Goal: Transaction & Acquisition: Purchase product/service

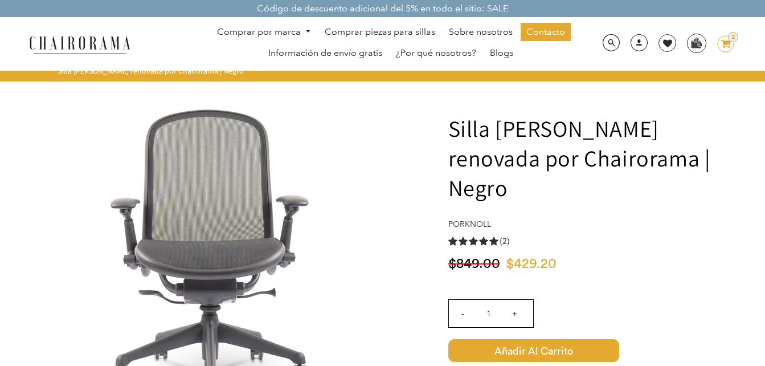
click at [519, 300] on input "+" at bounding box center [515, 313] width 27 height 27
type input "2"
click at [724, 47] on icon at bounding box center [727, 44] width 10 height 8
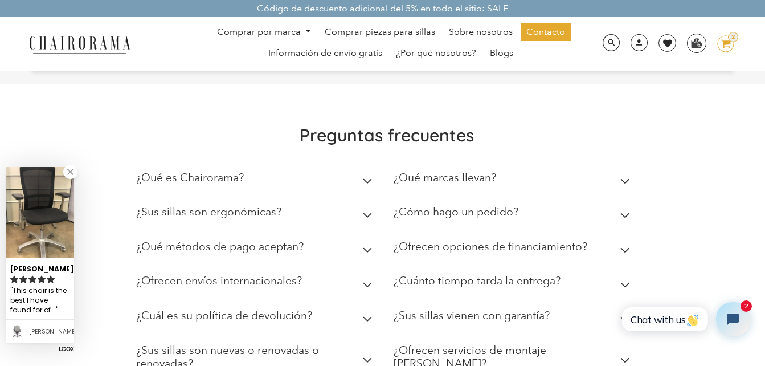
scroll to position [513, 0]
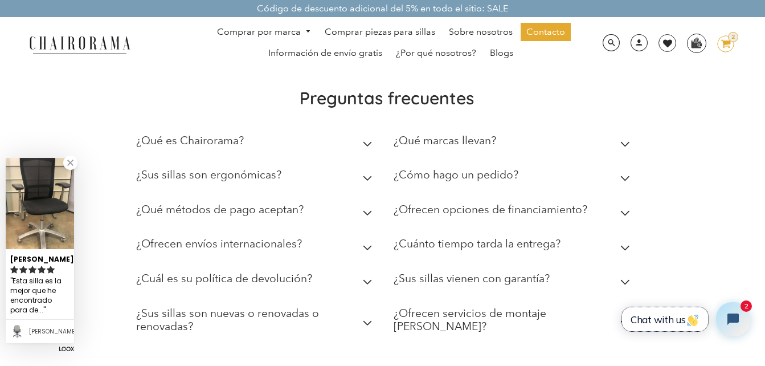
click at [679, 324] on span "Chat with us" at bounding box center [665, 319] width 69 height 12
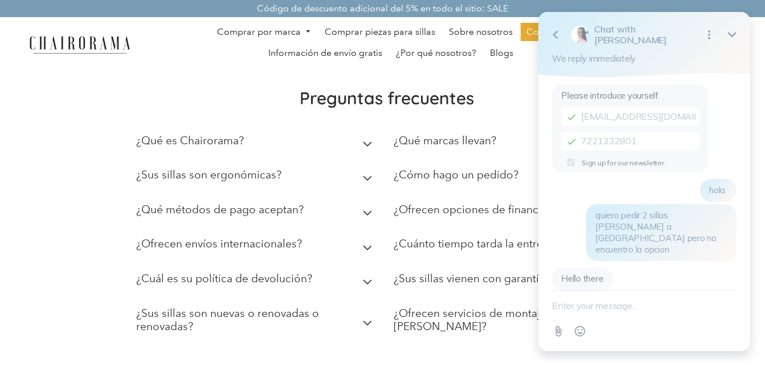
scroll to position [18, 0]
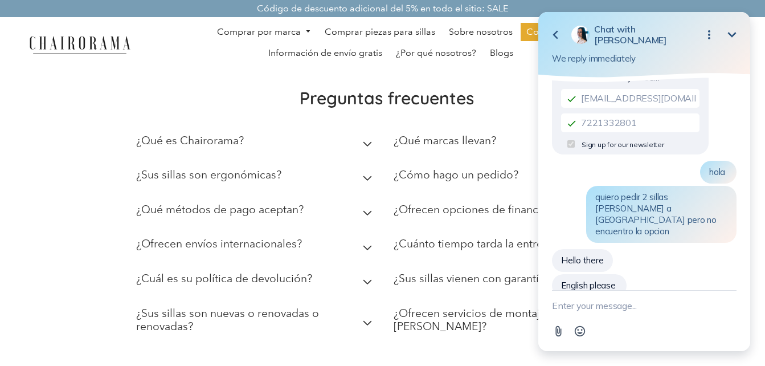
click at [662, 313] on textarea "New message" at bounding box center [644, 306] width 185 height 30
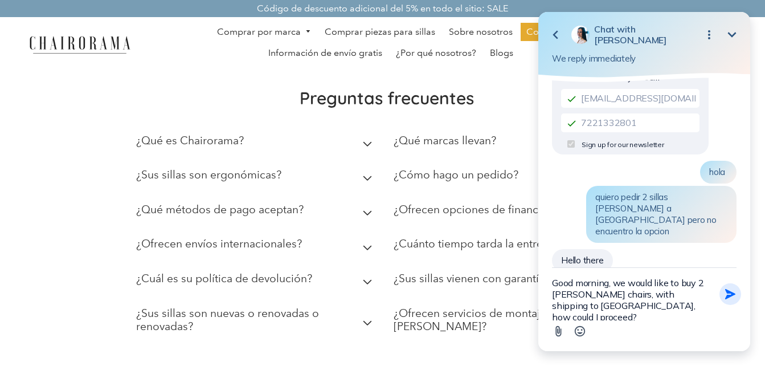
type textarea "Good morning, we would like to buy 2 [PERSON_NAME] chairs, with shipping to [GE…"
click at [727, 297] on icon "button" at bounding box center [731, 294] width 10 height 10
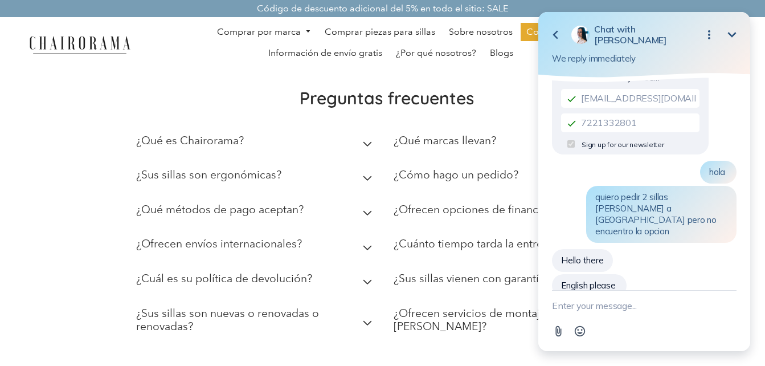
scroll to position [70, 0]
